Goal: Transaction & Acquisition: Purchase product/service

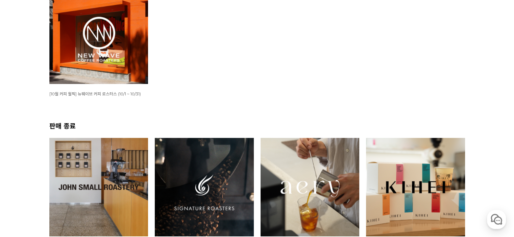
scroll to position [153, 0]
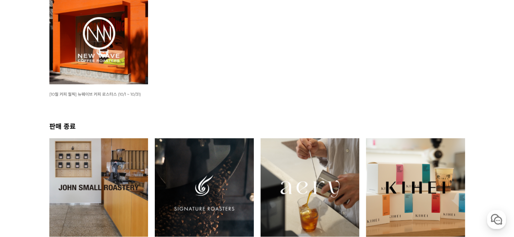
click at [132, 60] on img at bounding box center [98, 34] width 99 height 99
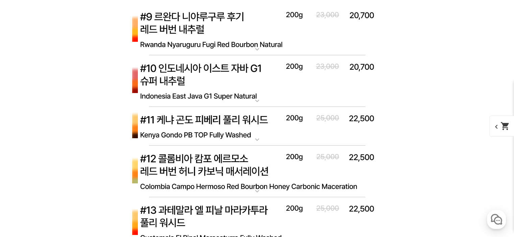
scroll to position [2112, 0]
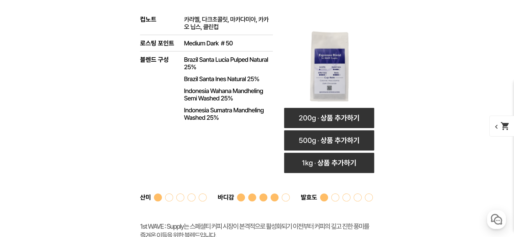
scroll to position [2066, 0]
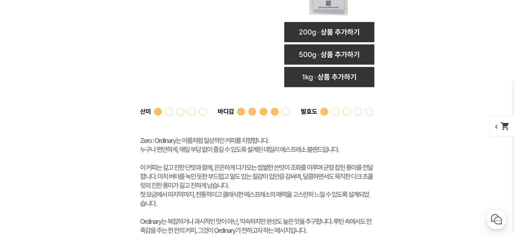
scroll to position [2149, 0]
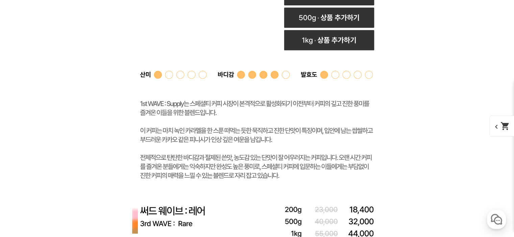
scroll to position [2192, 0]
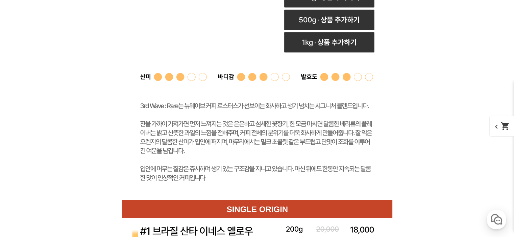
scroll to position [2236, 0]
